Goal: Information Seeking & Learning: Find specific fact

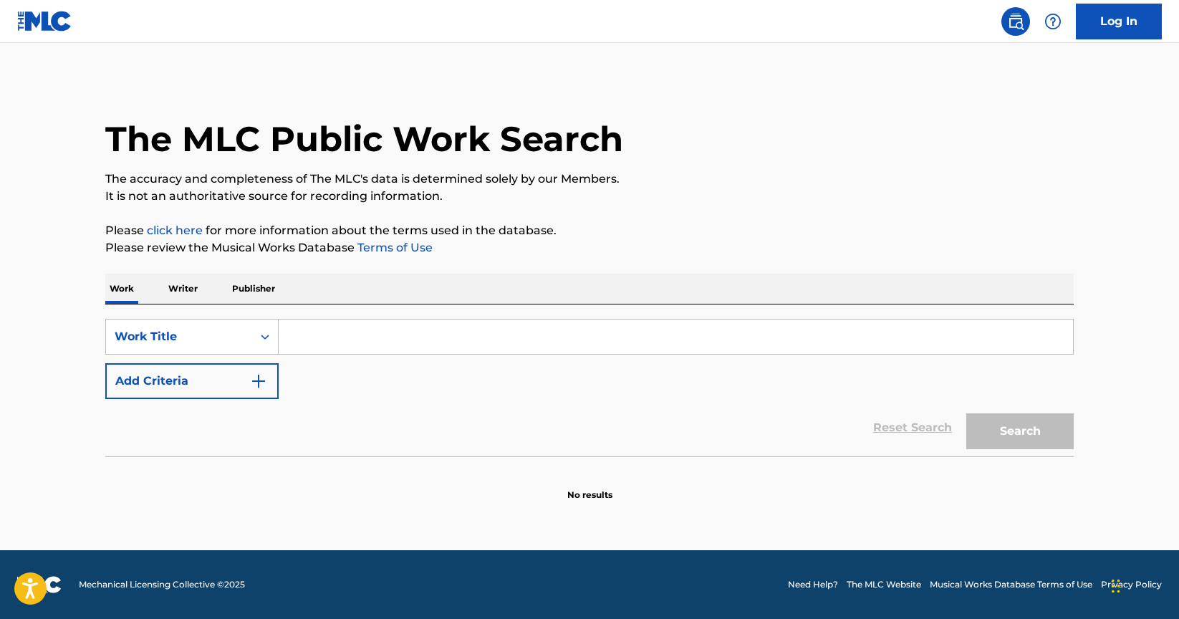
click at [196, 290] on p "Writer" at bounding box center [183, 289] width 38 height 30
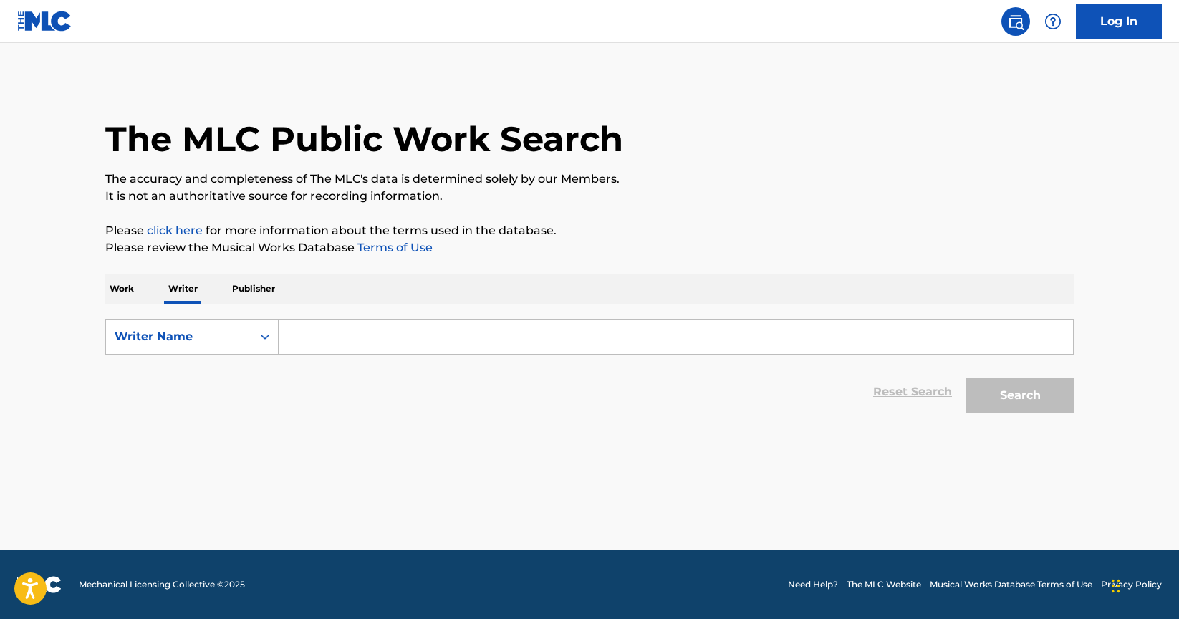
click at [374, 343] on input "Search Form" at bounding box center [676, 336] width 794 height 34
paste input "[PERSON_NAME]"
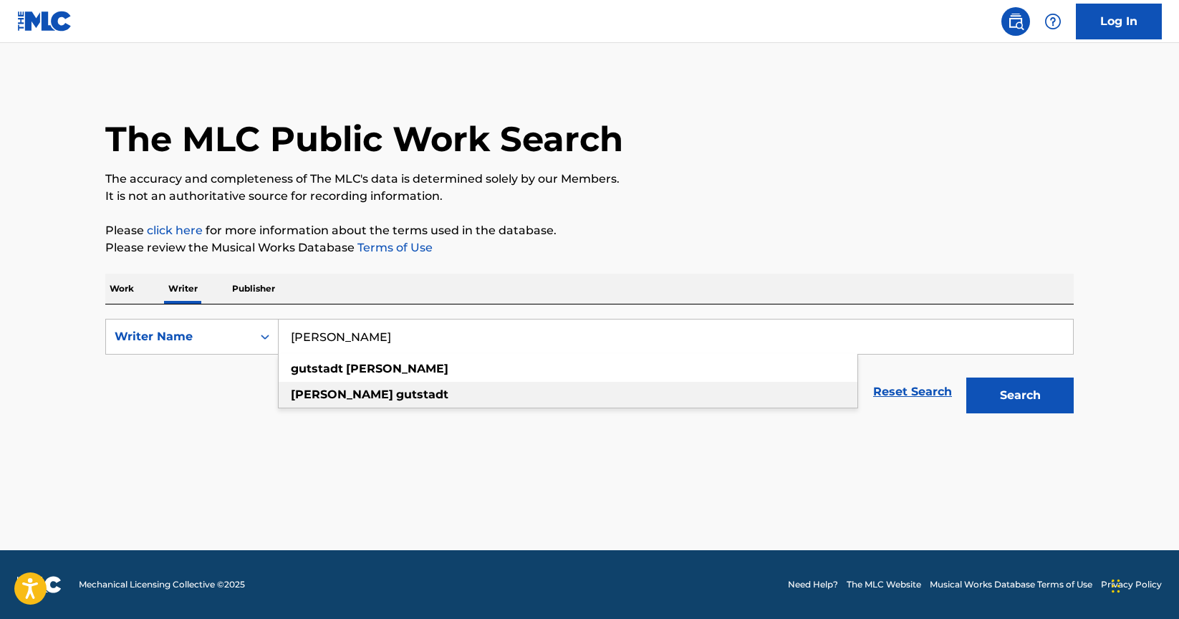
click at [448, 397] on div "[PERSON_NAME]" at bounding box center [568, 395] width 579 height 26
type input "[PERSON_NAME]"
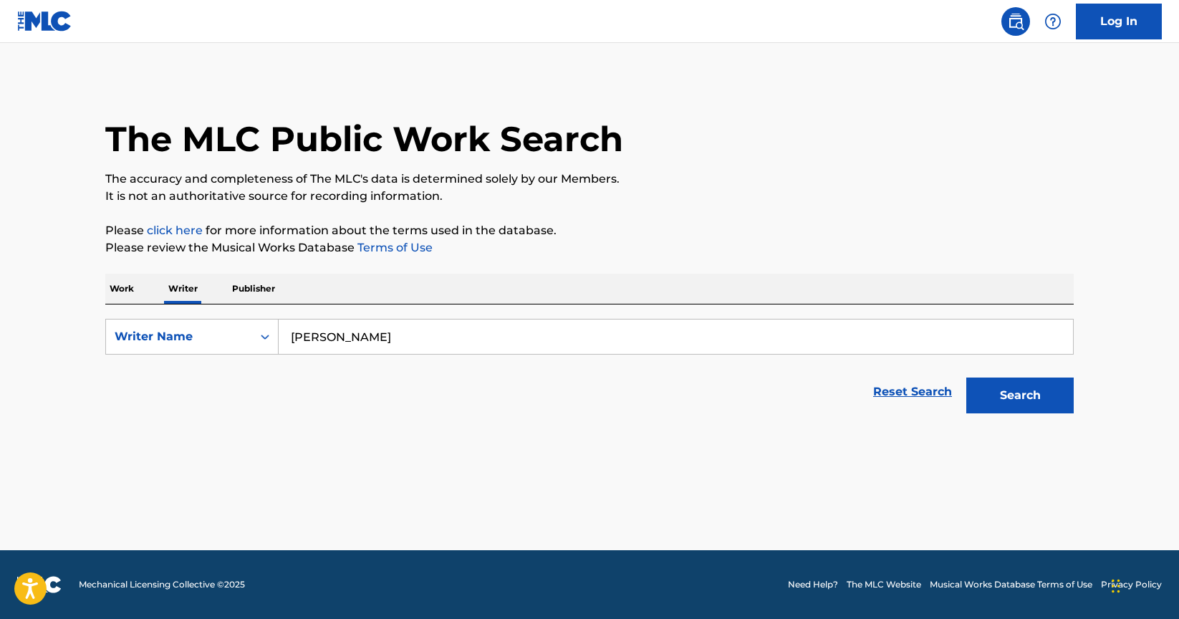
click at [1003, 394] on button "Search" at bounding box center [1019, 395] width 107 height 36
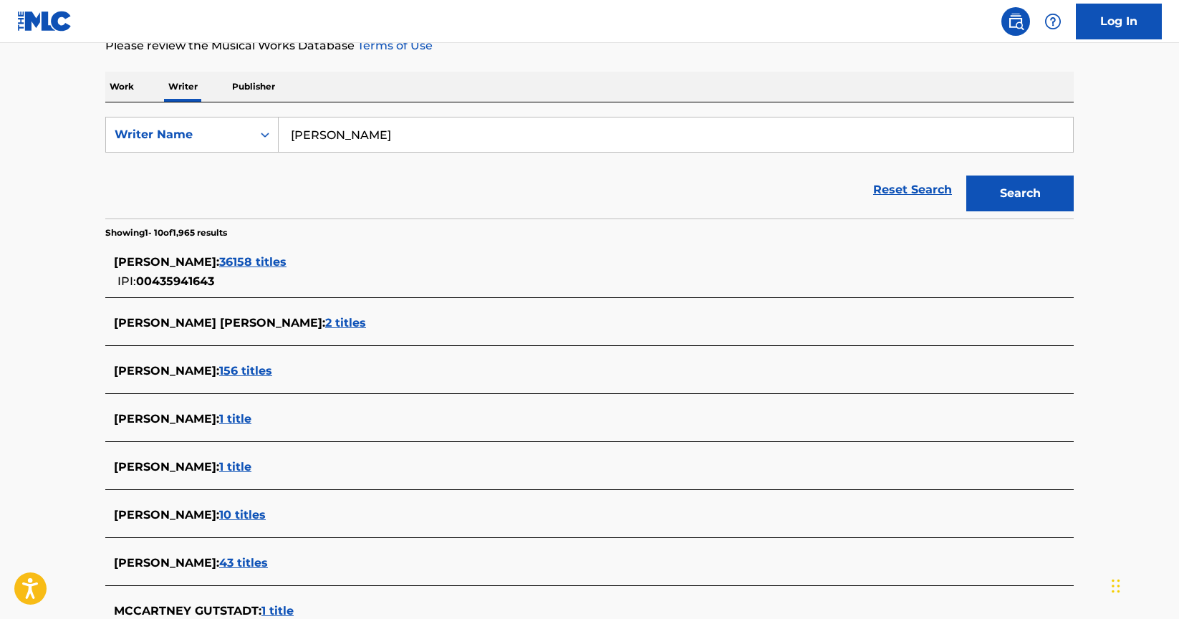
scroll to position [191, 0]
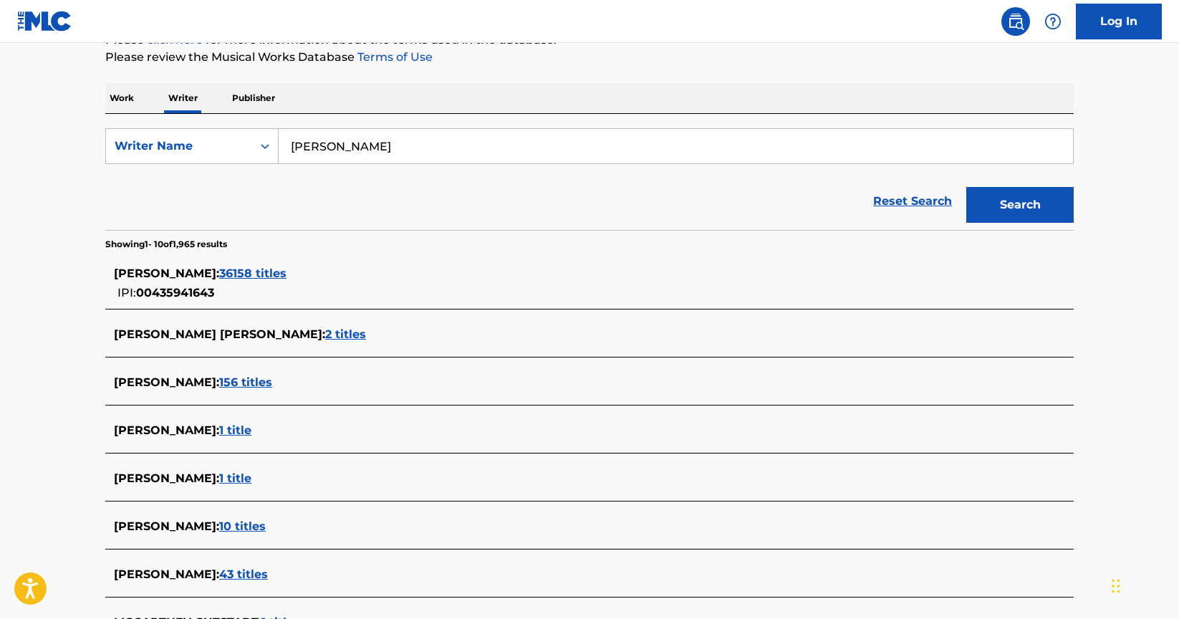
click at [269, 277] on span "36158 titles" at bounding box center [252, 273] width 67 height 14
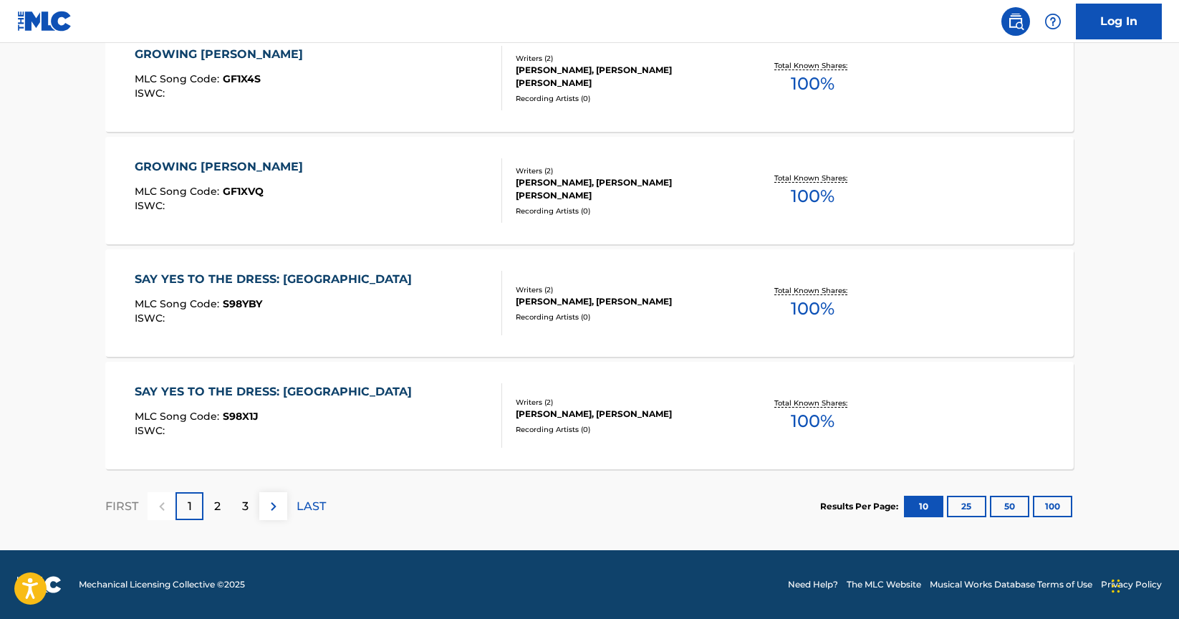
scroll to position [0, 0]
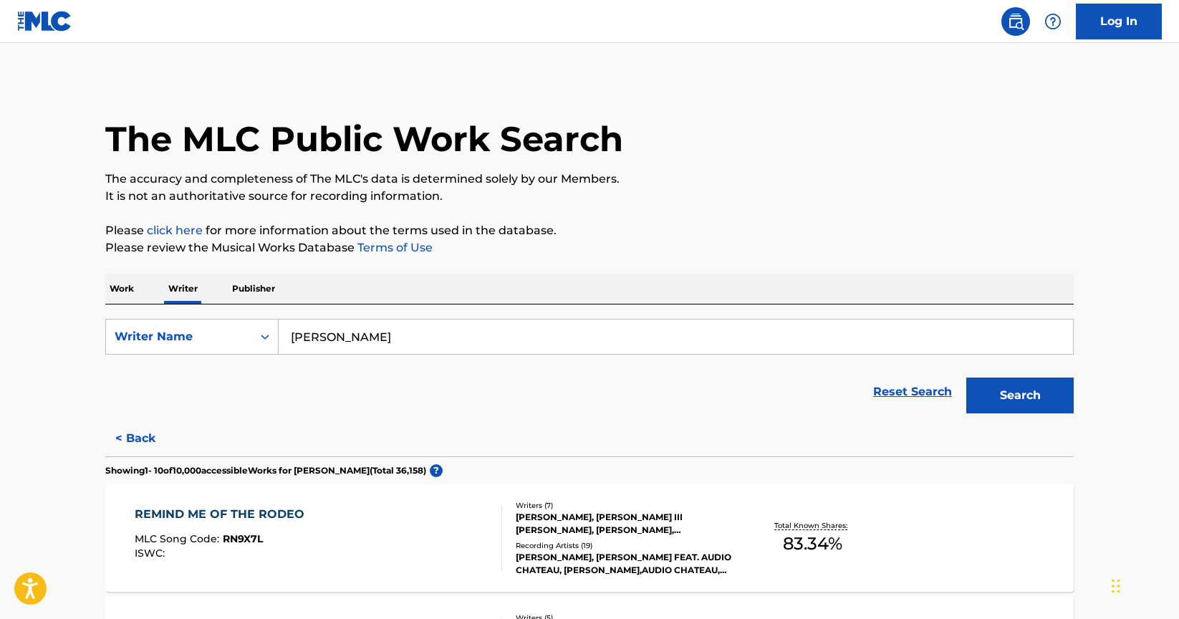
click at [433, 332] on input "[PERSON_NAME]" at bounding box center [676, 336] width 794 height 34
click at [1035, 395] on button "Search" at bounding box center [1019, 395] width 107 height 36
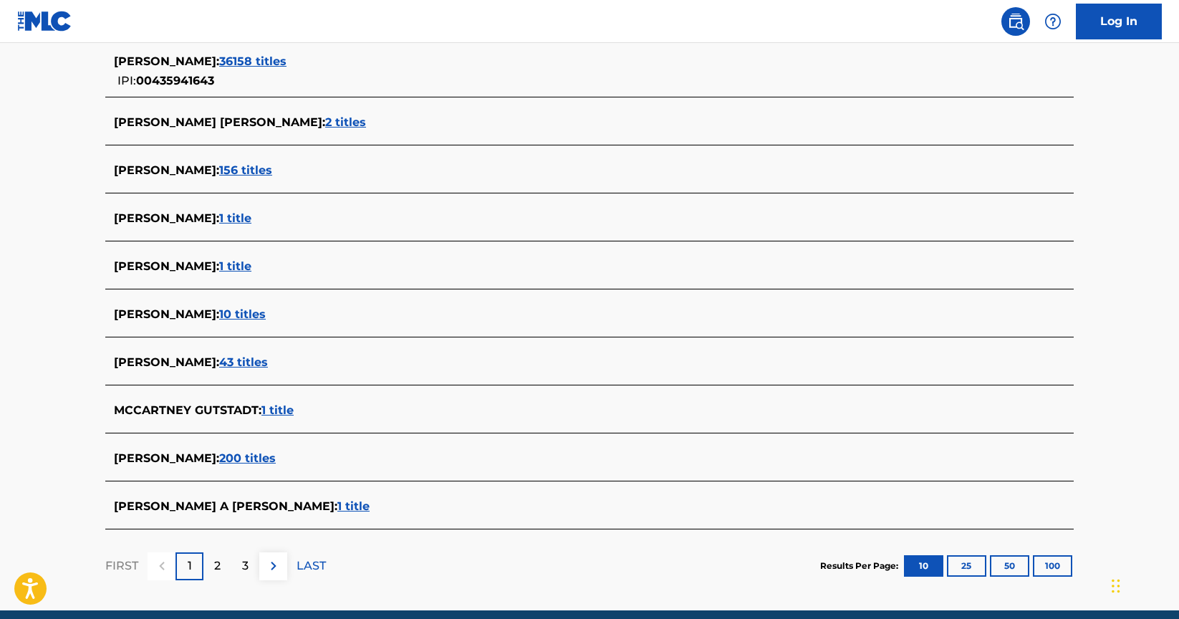
scroll to position [408, 0]
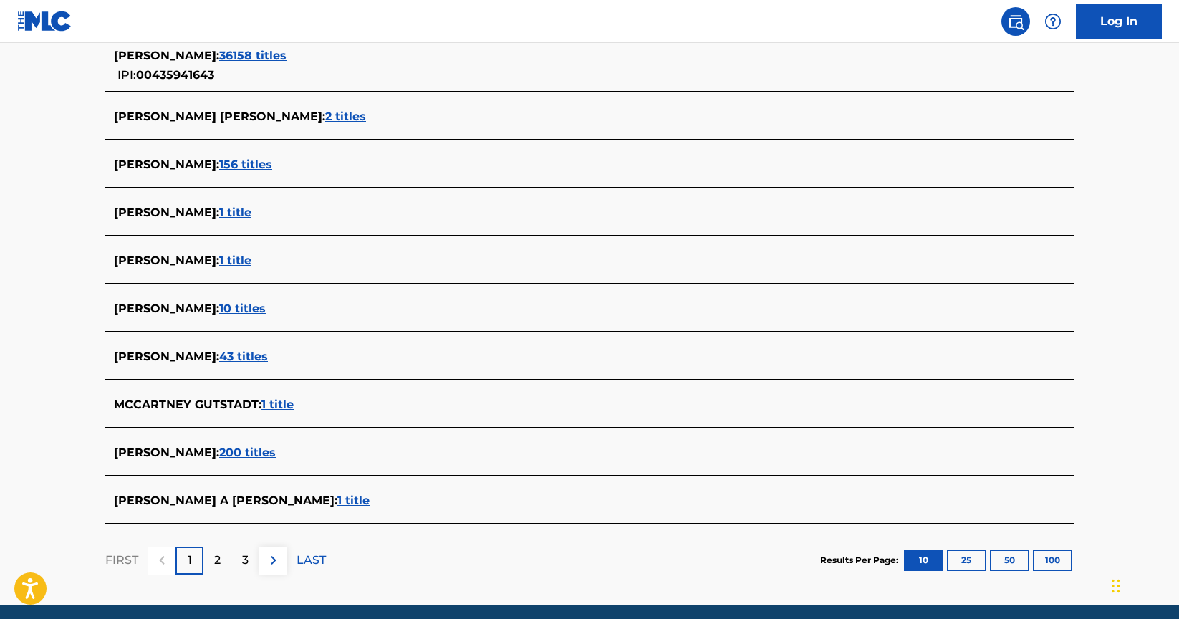
click at [262, 165] on span "156 titles" at bounding box center [245, 165] width 53 height 14
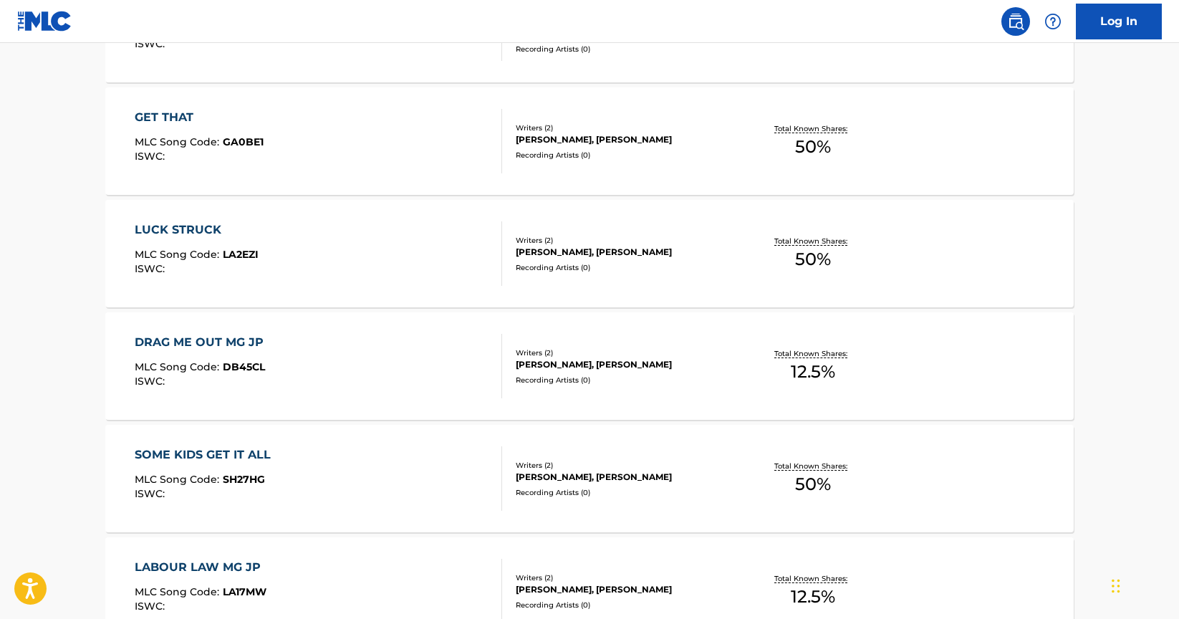
scroll to position [858, 0]
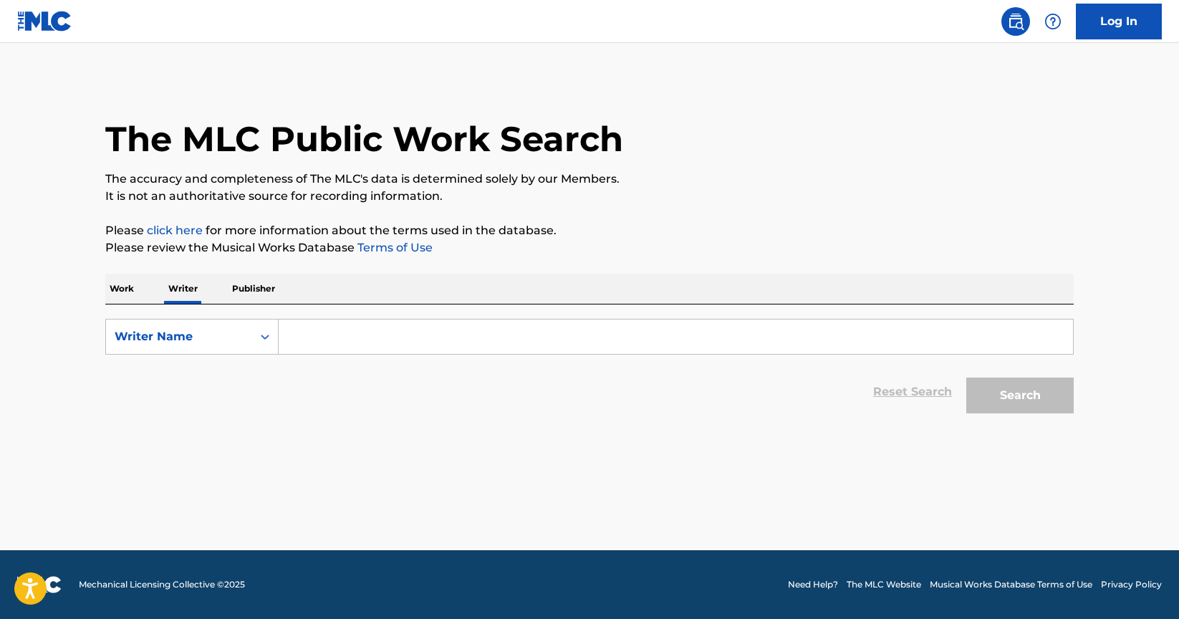
click at [476, 347] on input "Search Form" at bounding box center [676, 336] width 794 height 34
paste input "[PERSON_NAME]"
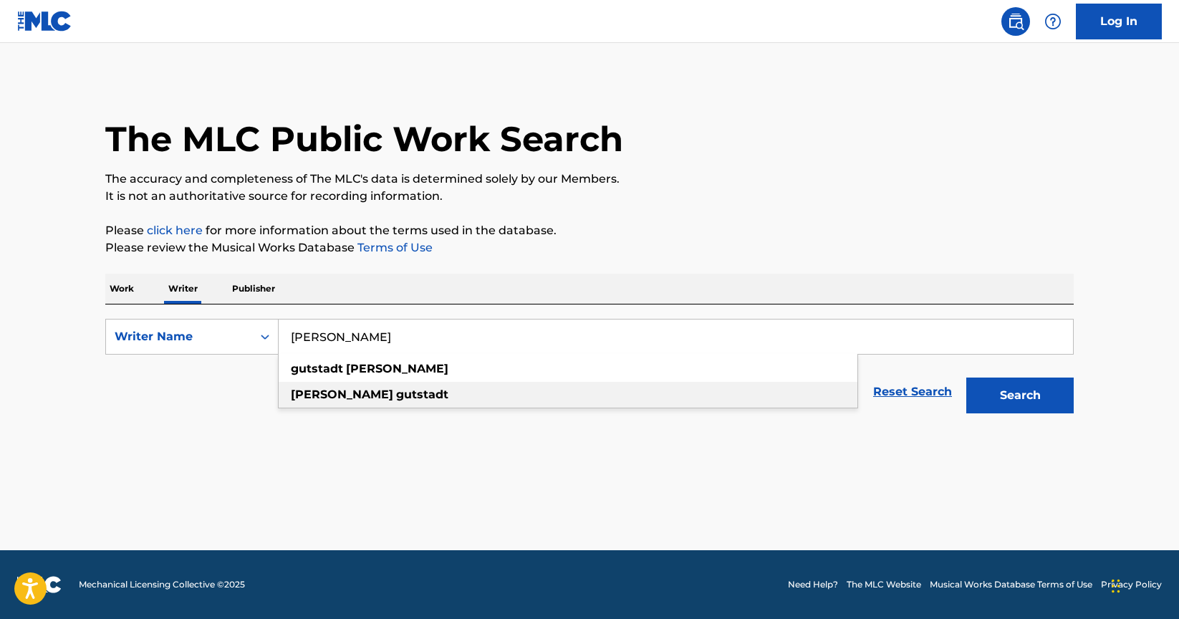
click at [411, 390] on div "[PERSON_NAME]" at bounding box center [568, 395] width 579 height 26
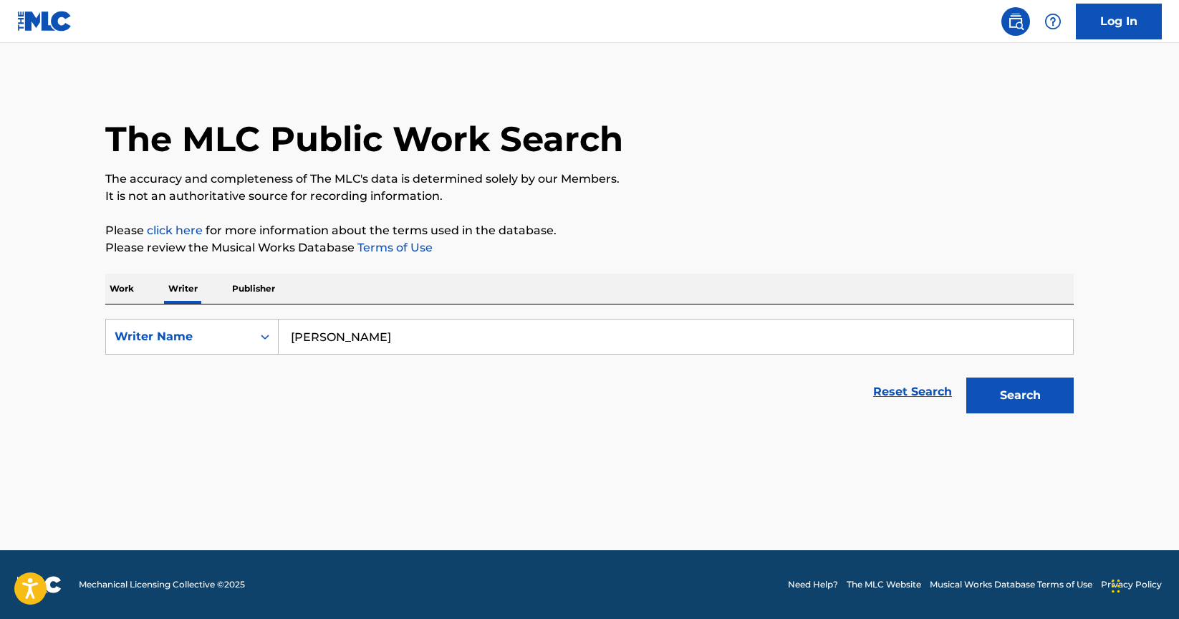
click at [1044, 400] on button "Search" at bounding box center [1019, 395] width 107 height 36
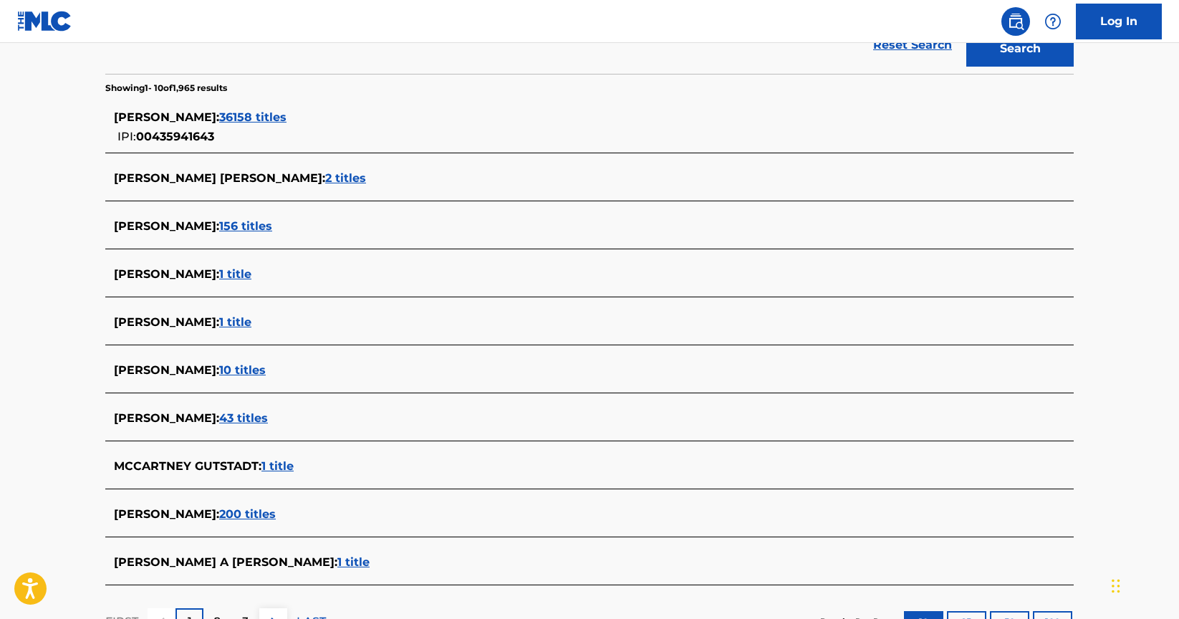
scroll to position [377, 0]
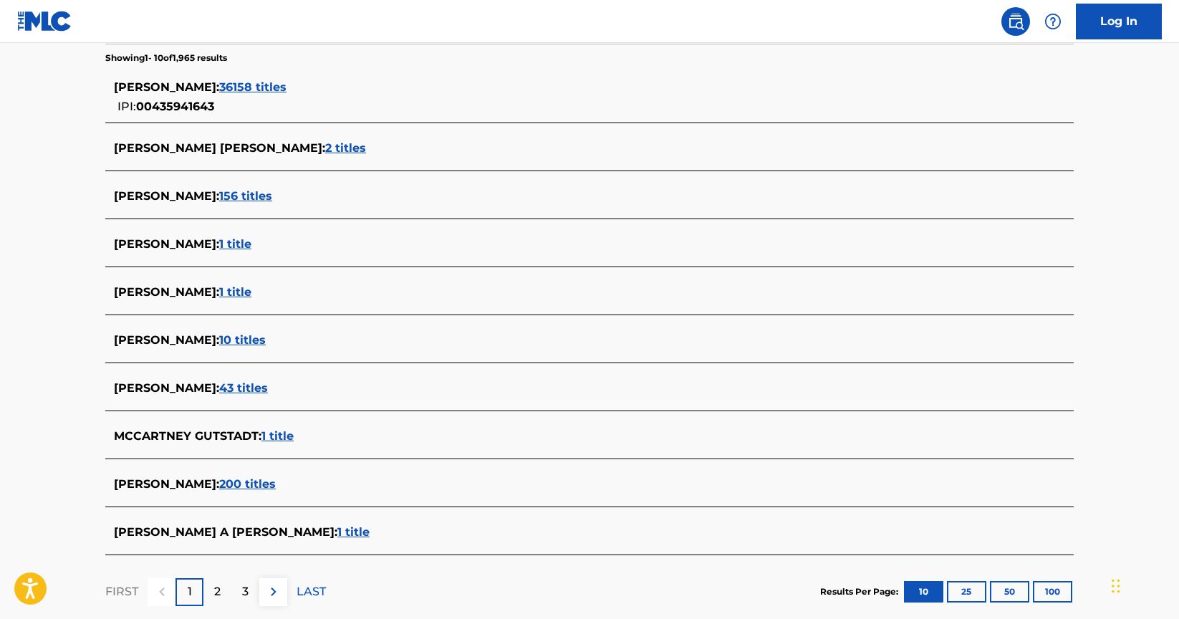
click at [275, 483] on span "200 titles" at bounding box center [247, 484] width 57 height 14
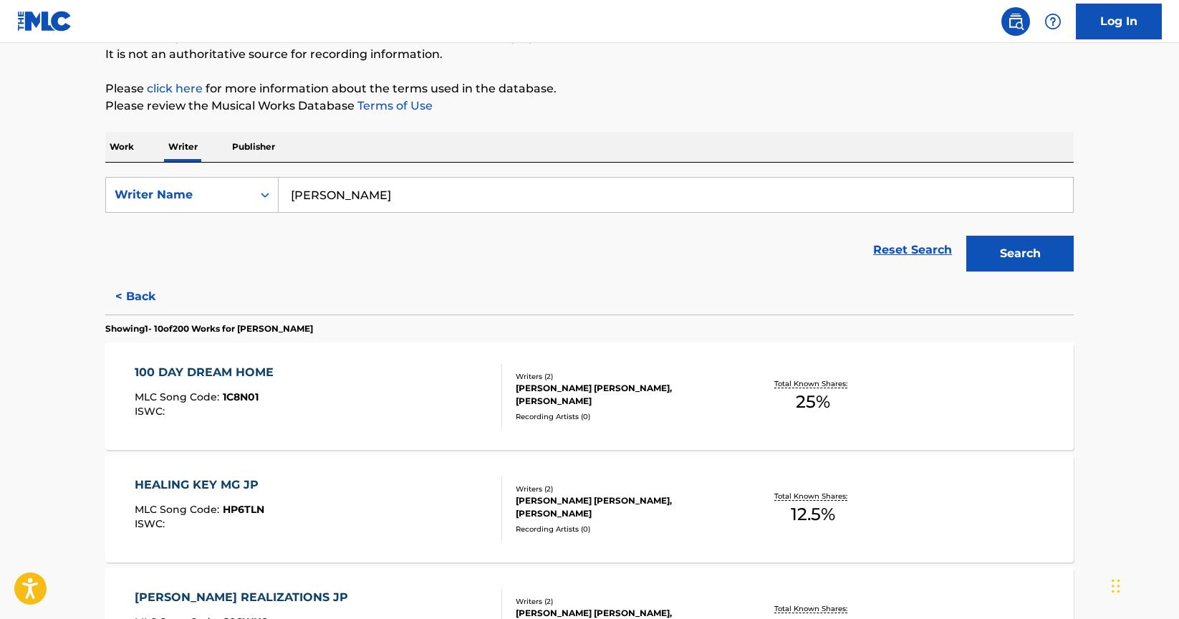
scroll to position [0, 0]
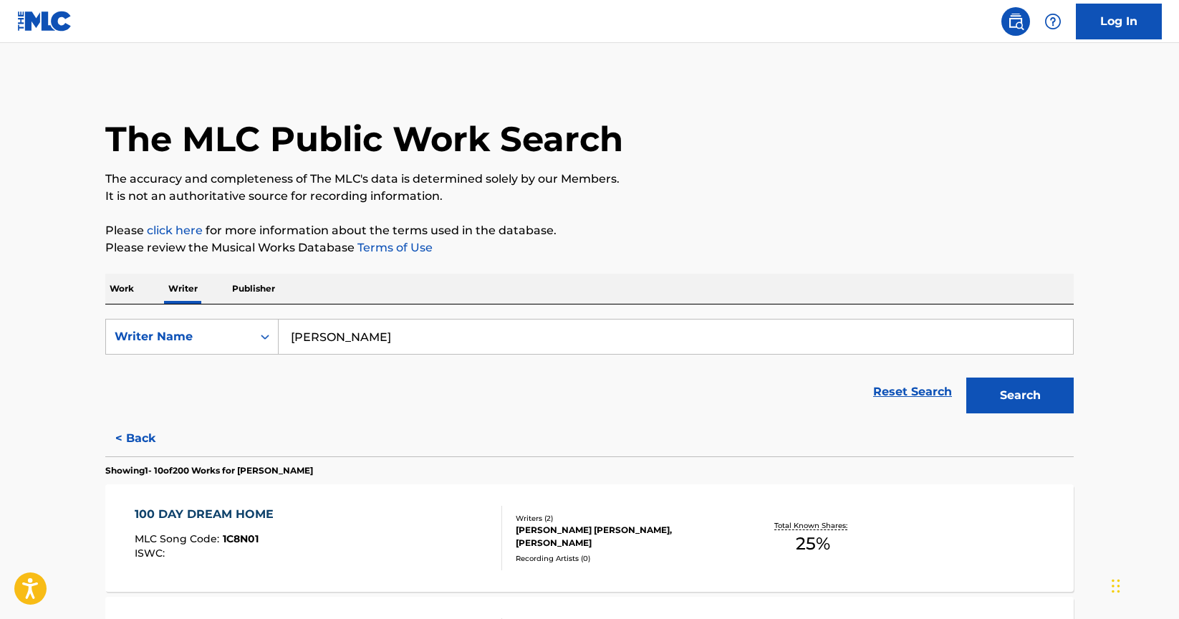
click at [372, 345] on input "[PERSON_NAME]" at bounding box center [676, 336] width 794 height 34
paste input "[PERSON_NAME]"
click at [1011, 395] on button "Search" at bounding box center [1019, 395] width 107 height 36
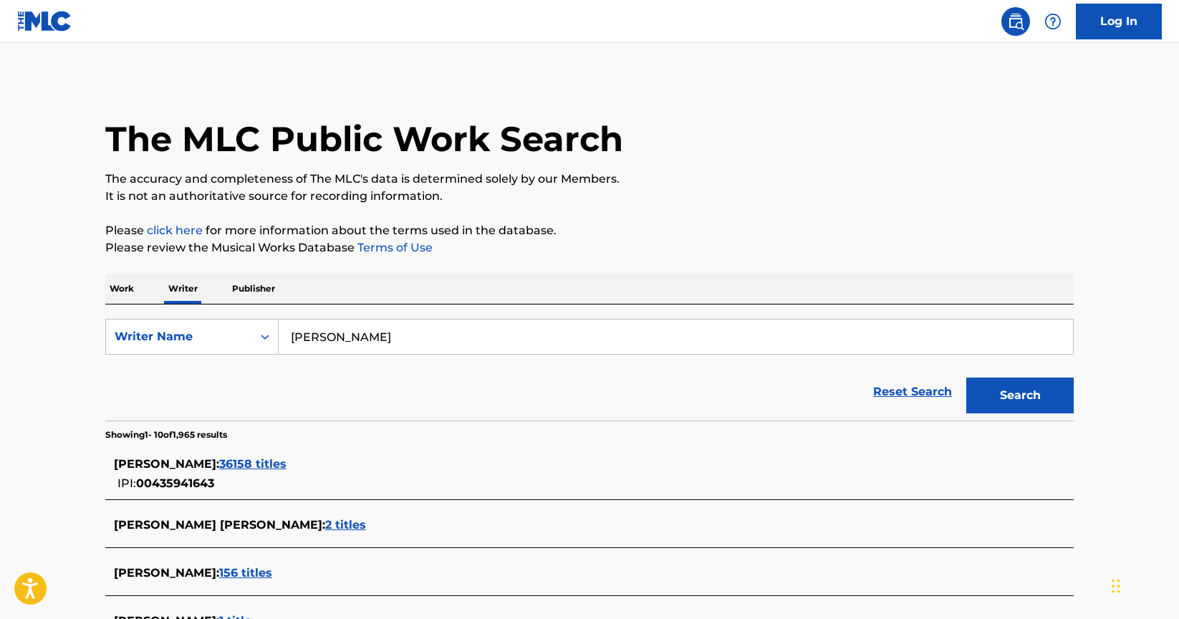
click at [364, 329] on input "[PERSON_NAME]" at bounding box center [676, 336] width 794 height 34
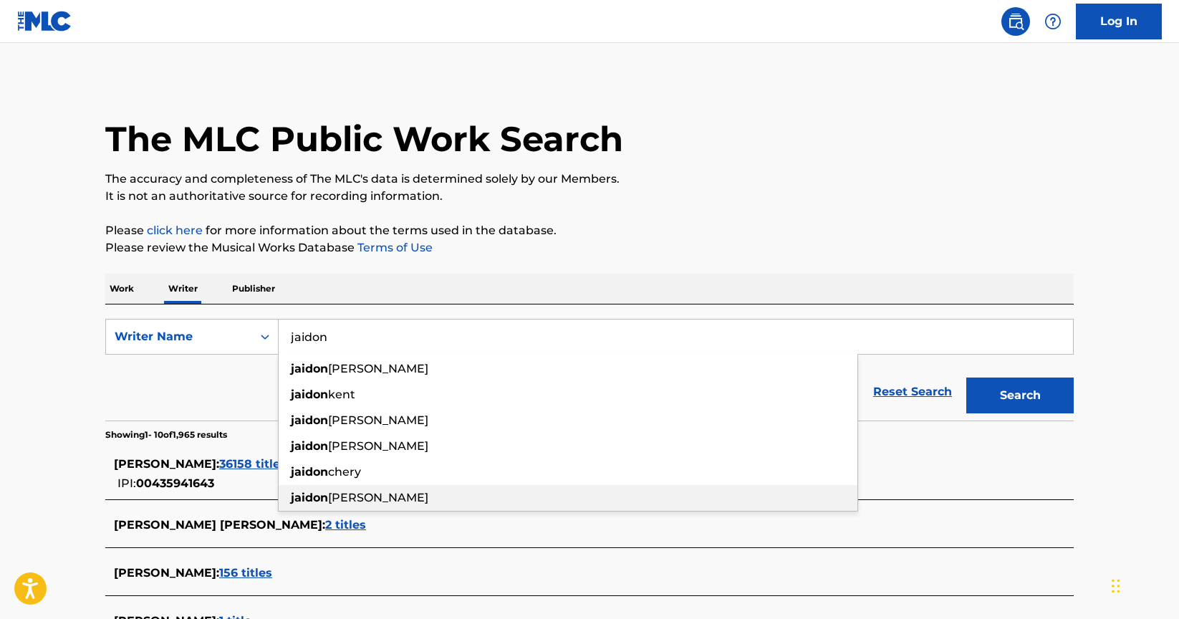
click at [333, 502] on span "[PERSON_NAME]" at bounding box center [378, 498] width 100 height 14
type input "[PERSON_NAME]"
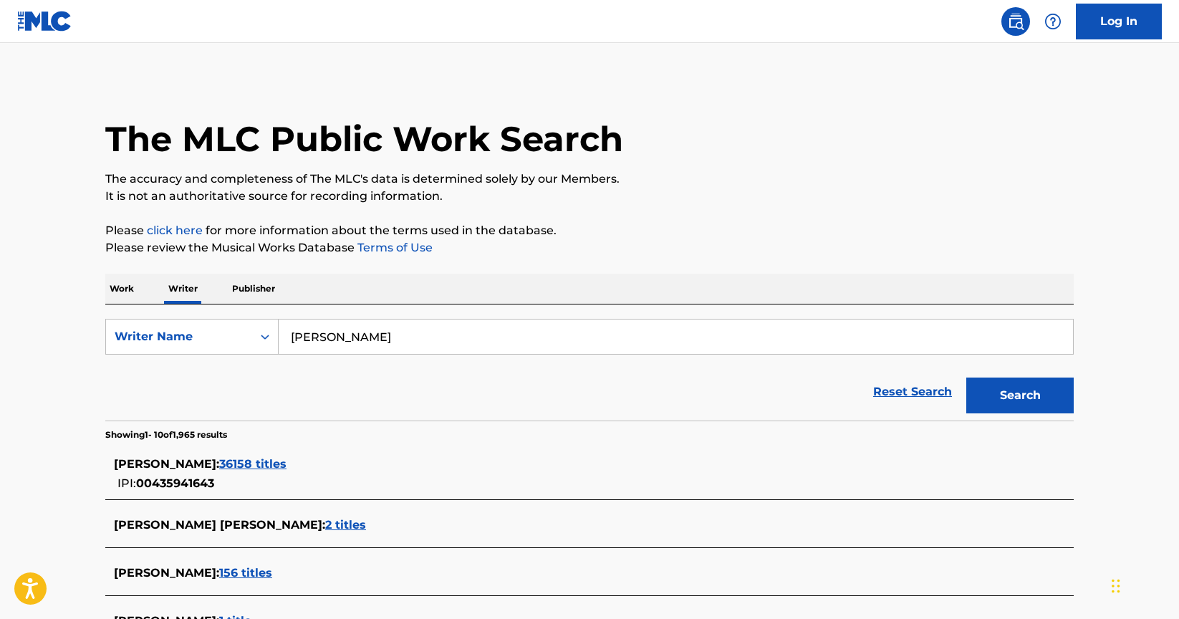
drag, startPoint x: 1046, startPoint y: 403, endPoint x: 1009, endPoint y: 408, distance: 36.9
click at [1045, 405] on button "Search" at bounding box center [1019, 395] width 107 height 36
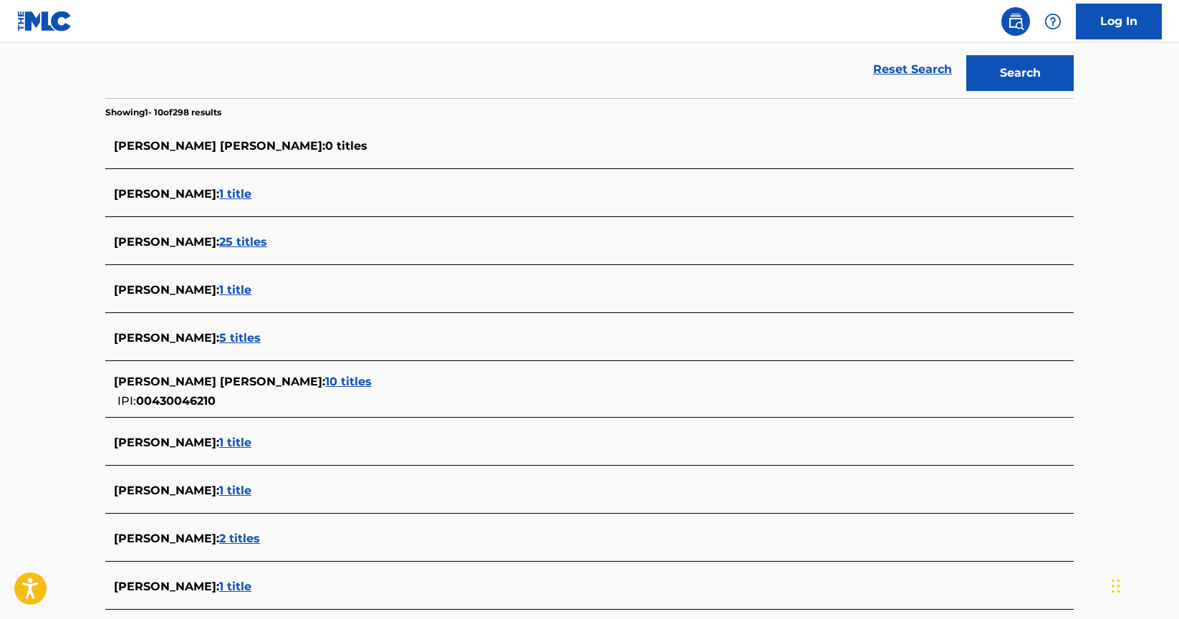
scroll to position [360, 0]
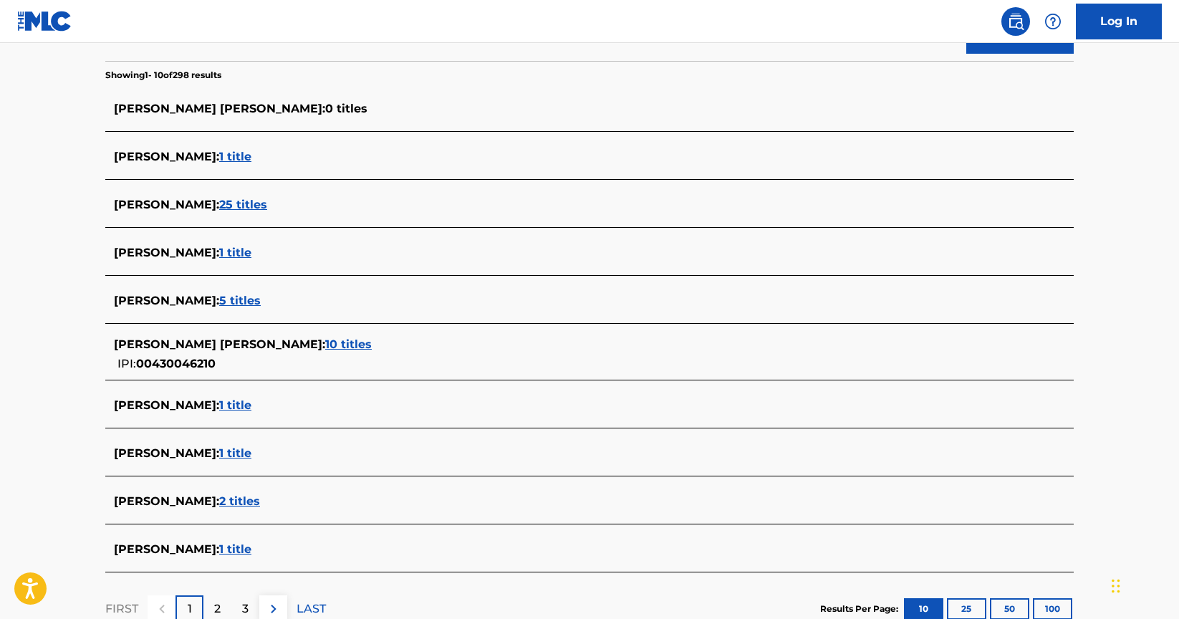
click at [233, 301] on span "5 titles" at bounding box center [240, 301] width 42 height 14
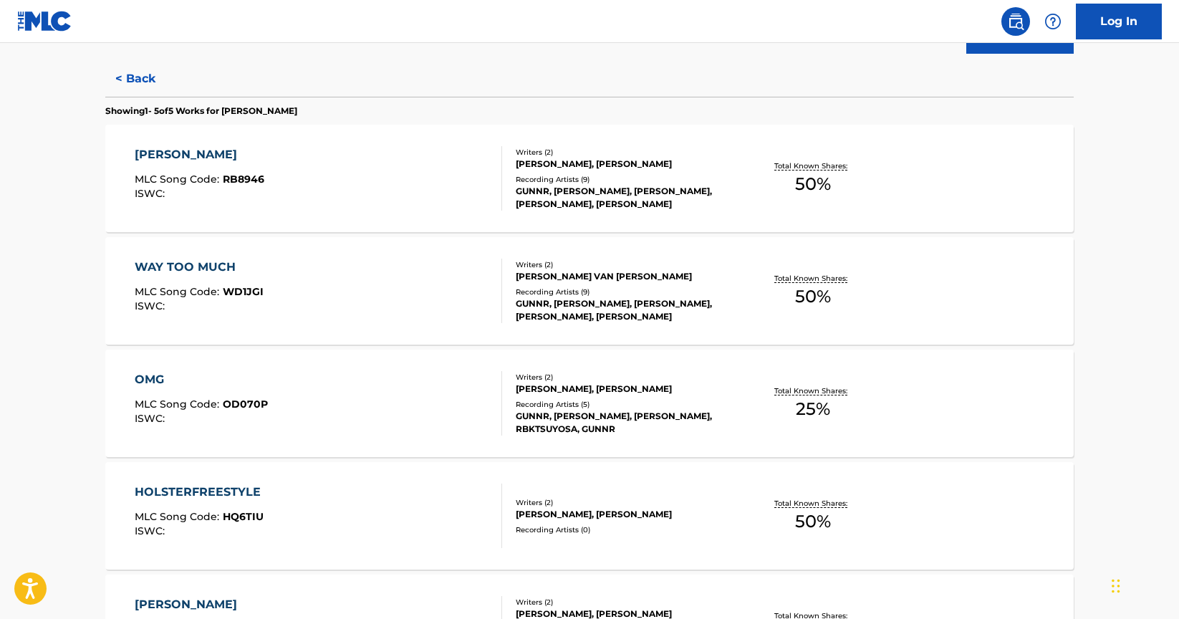
click at [395, 158] on div "[PERSON_NAME] MLC Song Code : RB8946 ISWC :" at bounding box center [319, 178] width 368 height 64
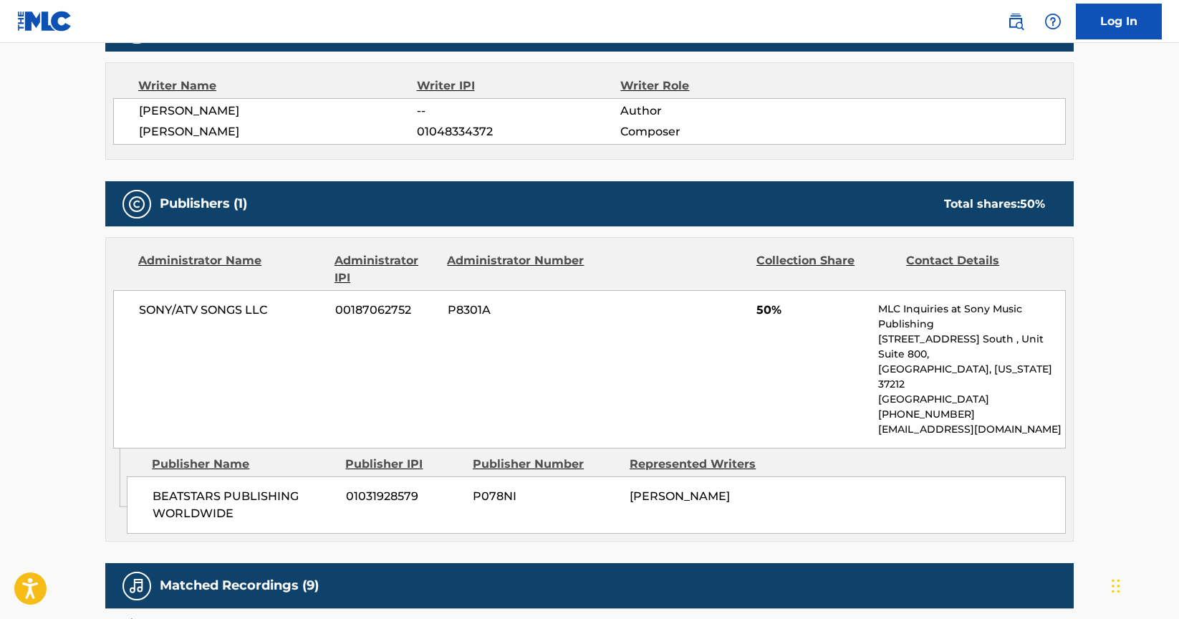
scroll to position [491, 0]
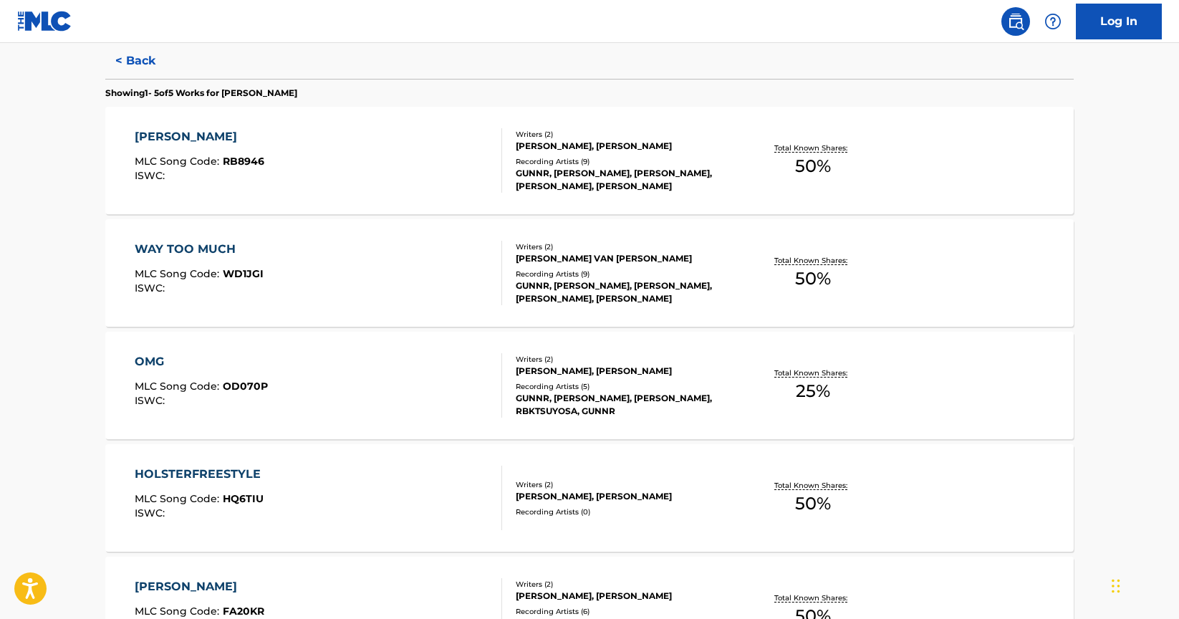
scroll to position [380, 0]
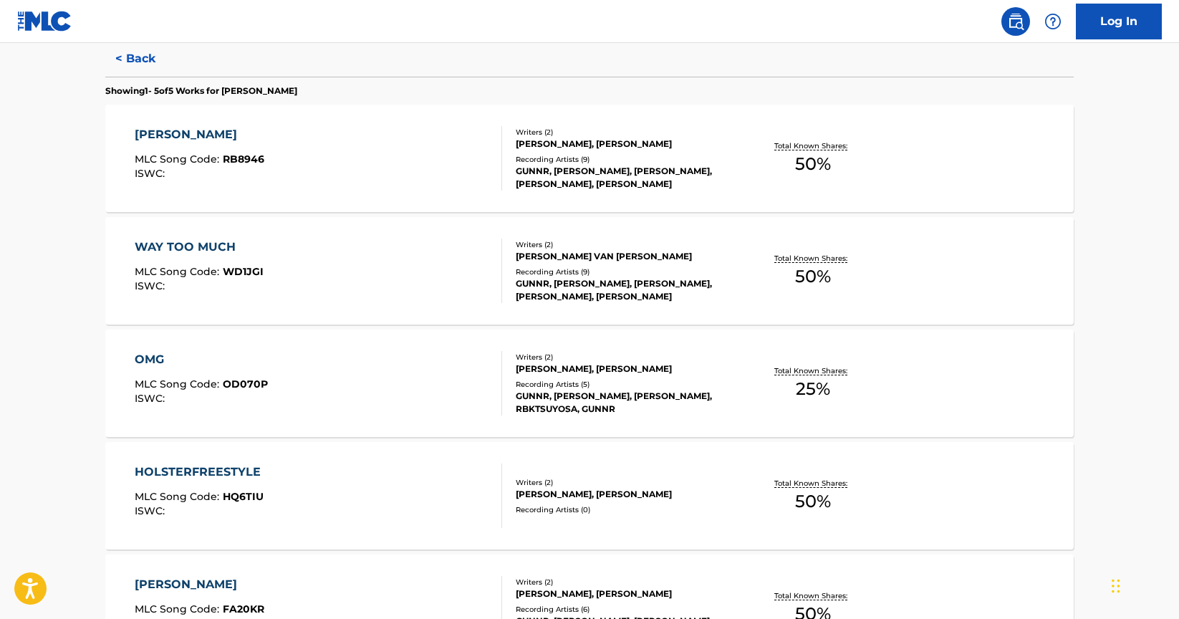
click at [330, 276] on div "WAY TOO MUCH MLC Song Code : WD1JGI ISWC :" at bounding box center [319, 271] width 368 height 64
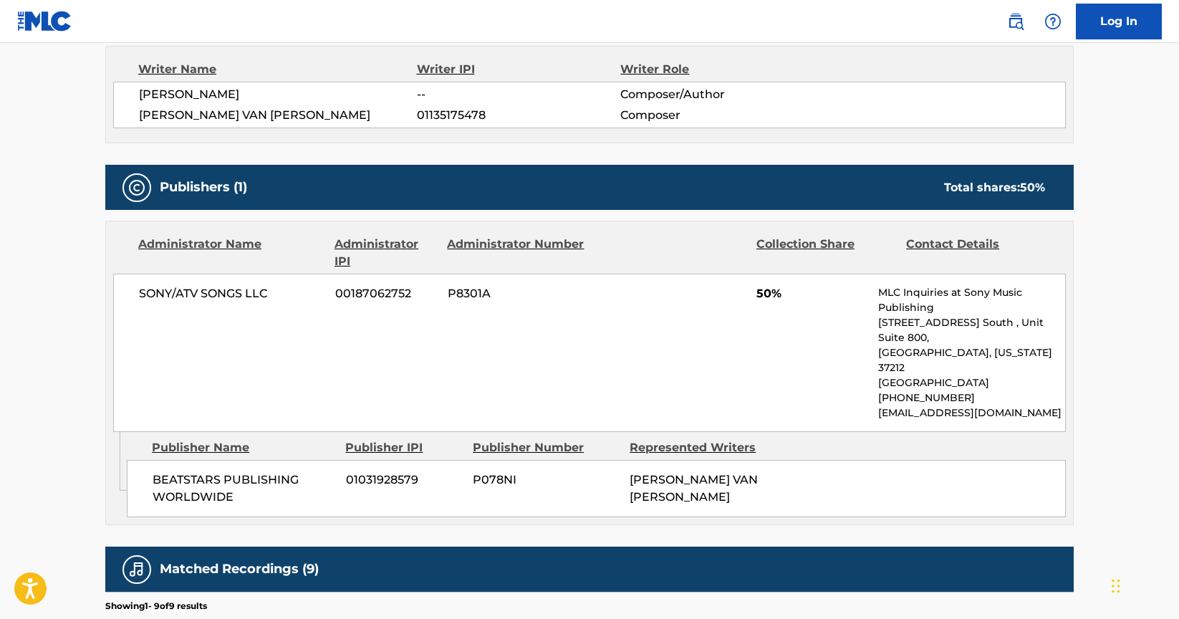
scroll to position [515, 0]
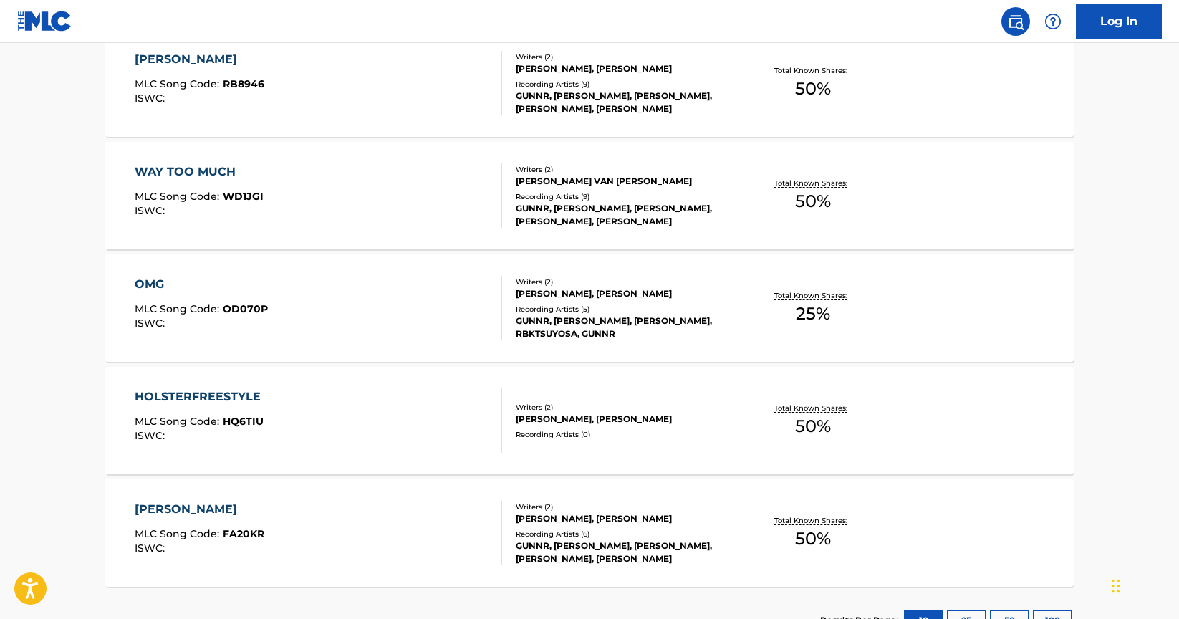
scroll to position [566, 0]
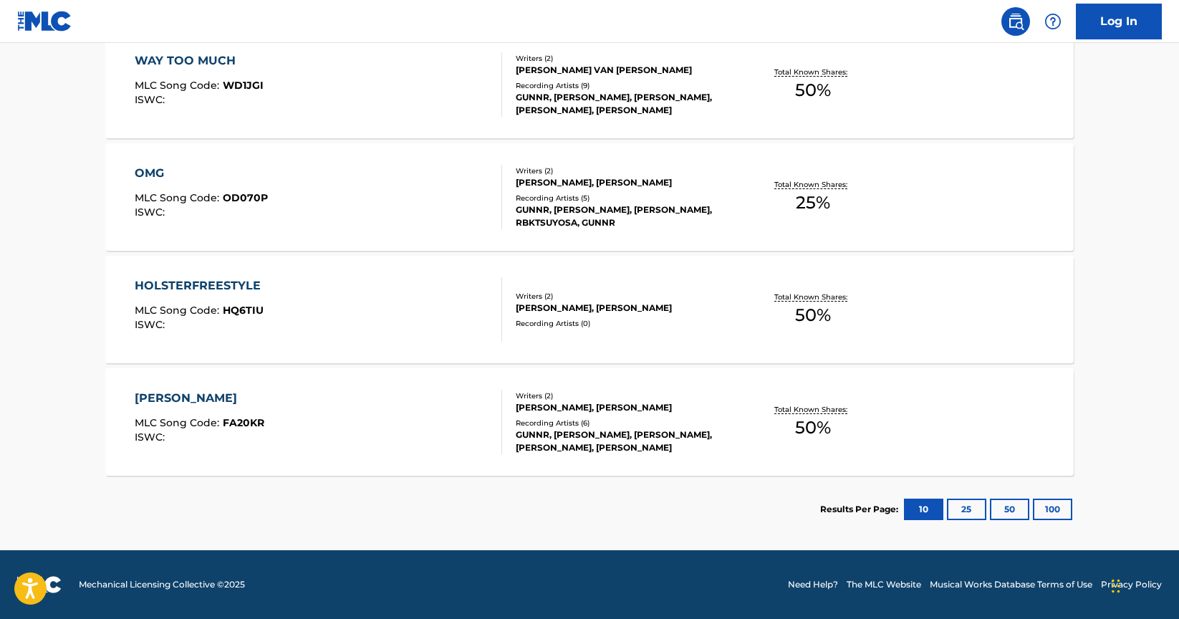
click at [402, 319] on div "HOLSTERFREESTYLE MLC Song Code : HQ6TIU ISWC :" at bounding box center [319, 309] width 368 height 64
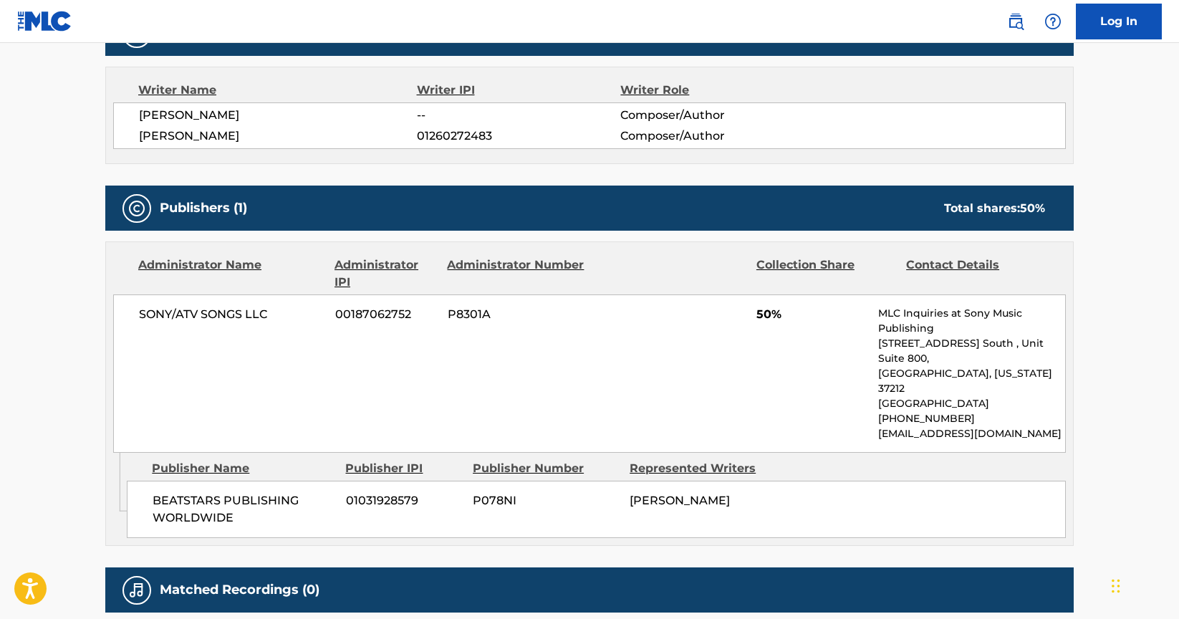
scroll to position [407, 0]
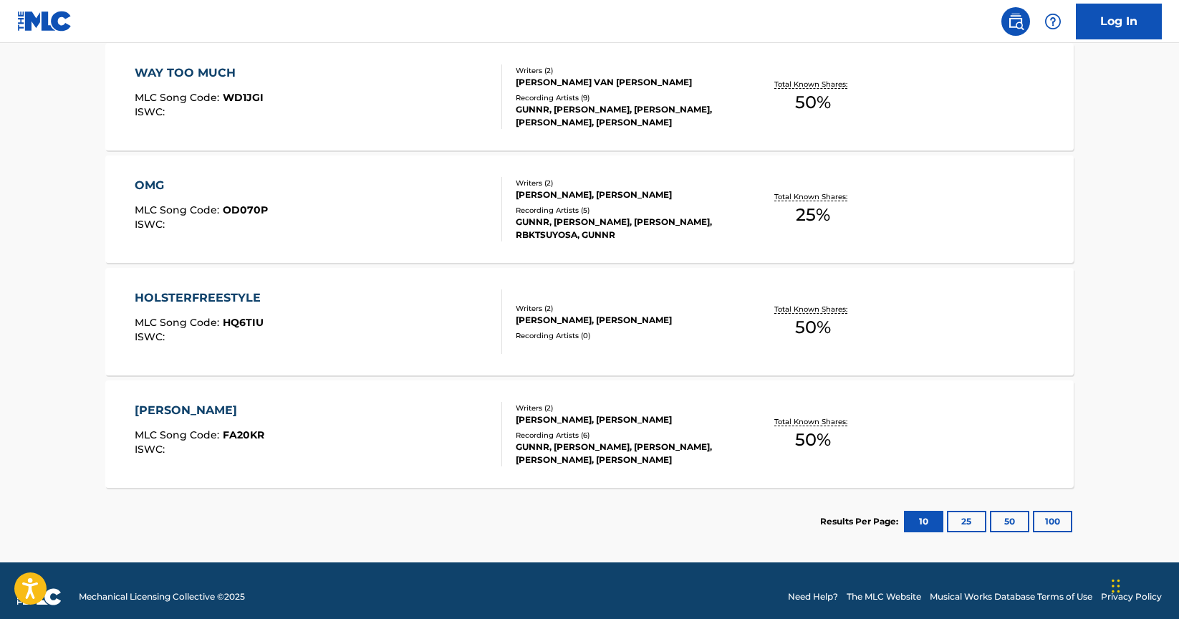
scroll to position [566, 0]
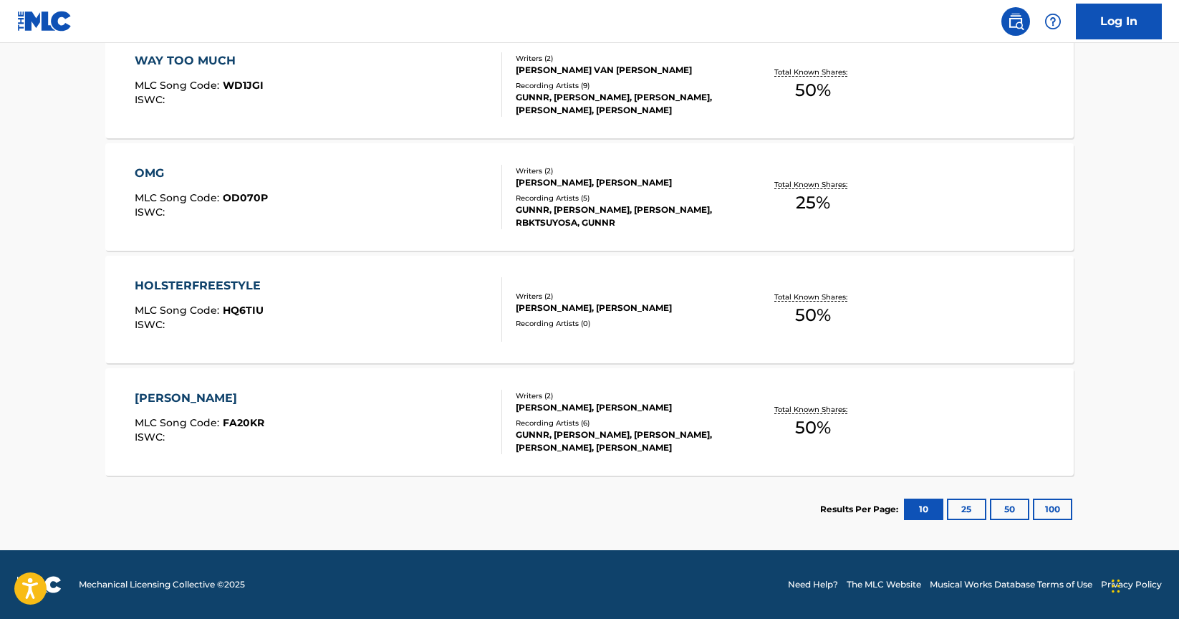
click at [369, 186] on div "OMG MLC Song Code : OD070P ISWC :" at bounding box center [319, 197] width 368 height 64
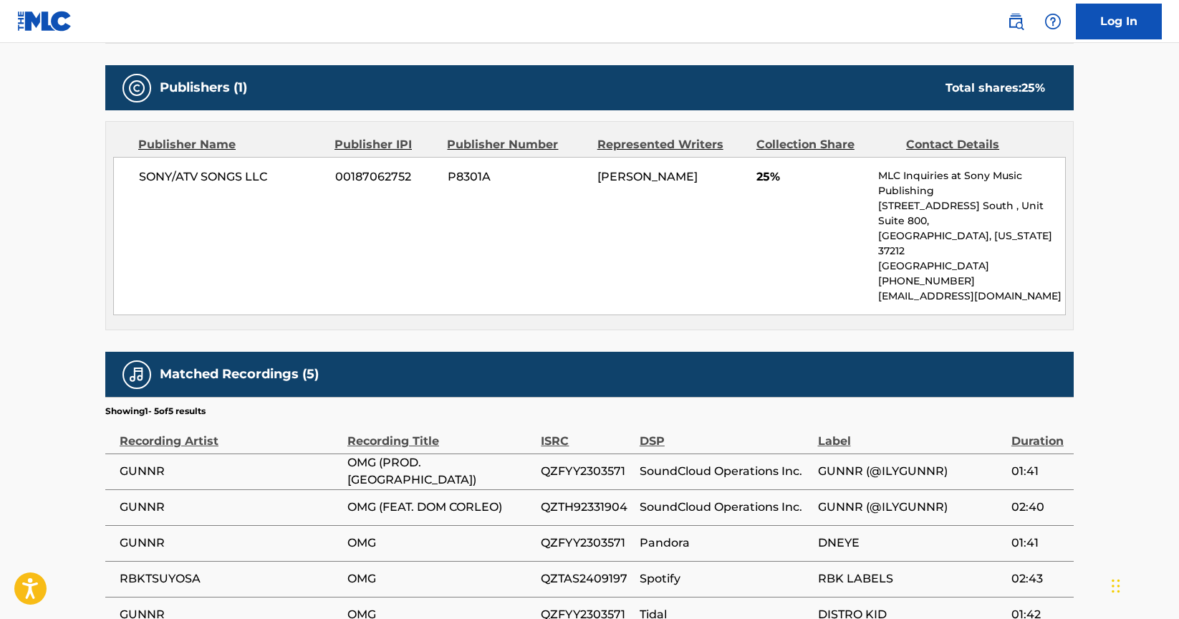
scroll to position [622, 0]
